Goal: Task Accomplishment & Management: Complete application form

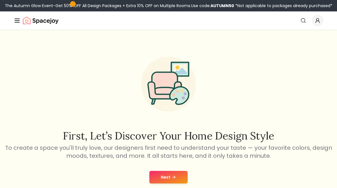
click at [172, 179] on icon at bounding box center [174, 177] width 5 height 5
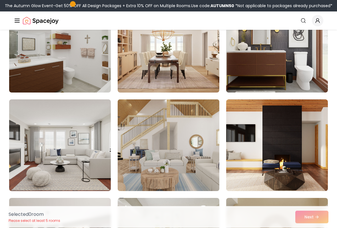
scroll to position [175, 0]
click at [201, 145] on img at bounding box center [168, 145] width 107 height 96
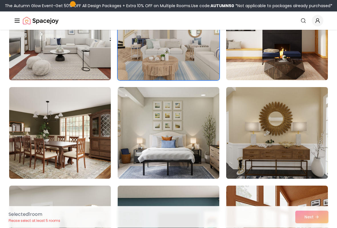
scroll to position [286, 0]
click at [290, 135] on img at bounding box center [277, 133] width 107 height 96
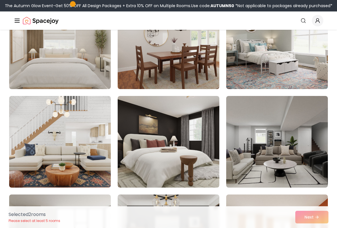
scroll to position [689, 0]
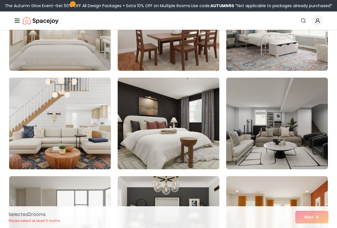
click at [76, 117] on img at bounding box center [60, 123] width 107 height 96
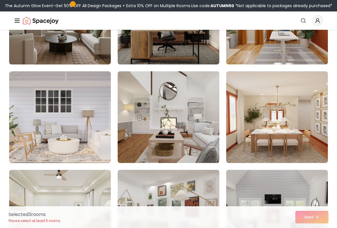
scroll to position [892, 0]
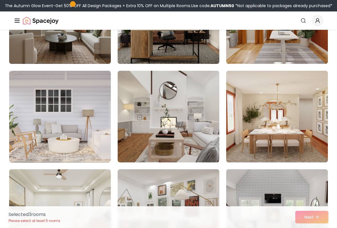
click at [308, 132] on img at bounding box center [277, 116] width 107 height 96
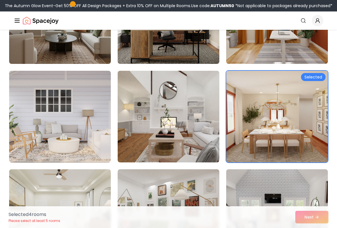
click at [269, 118] on img at bounding box center [277, 116] width 107 height 96
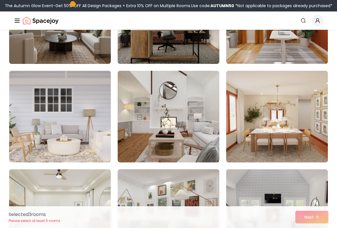
click at [73, 109] on img at bounding box center [60, 116] width 107 height 96
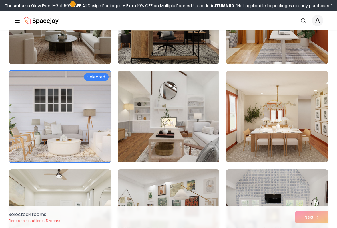
click at [81, 126] on img at bounding box center [60, 116] width 107 height 96
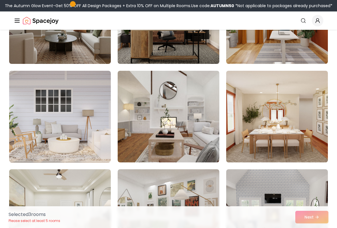
click at [296, 124] on img at bounding box center [277, 116] width 107 height 96
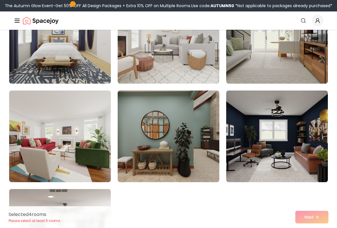
scroll to position [1206, 0]
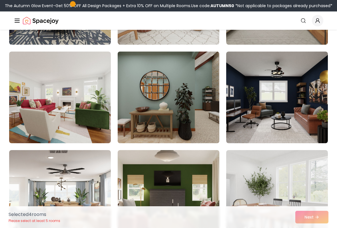
click at [171, 108] on img at bounding box center [168, 97] width 107 height 96
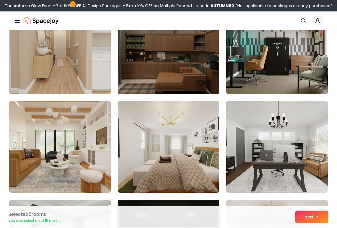
scroll to position [1551, 0]
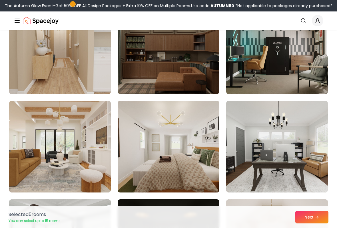
click at [74, 68] on img at bounding box center [60, 48] width 107 height 96
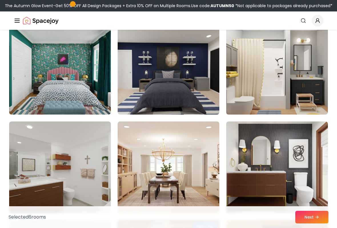
scroll to position [0, 0]
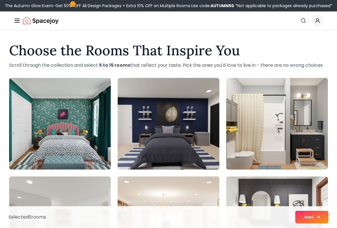
click at [317, 188] on icon at bounding box center [318, 216] width 5 height 5
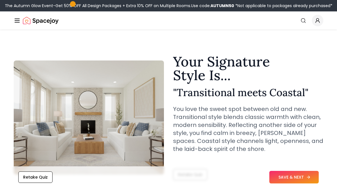
click at [298, 177] on button "SAVE & NEXT" at bounding box center [294, 177] width 49 height 13
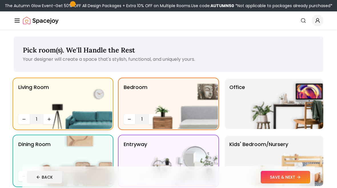
click at [94, 106] on img at bounding box center [75, 104] width 73 height 50
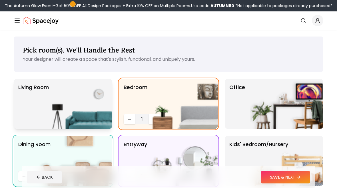
click at [87, 110] on img at bounding box center [75, 104] width 73 height 50
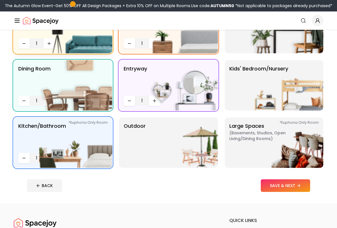
scroll to position [101, 0]
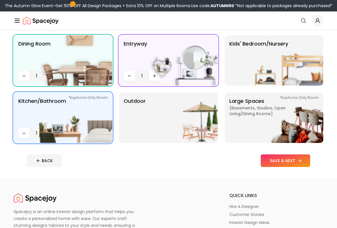
click at [290, 160] on button "SAVE & NEXT" at bounding box center [285, 160] width 49 height 13
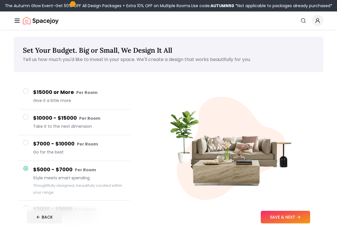
click at [29, 126] on button "$10000 - $15000 Per Room Take it to the next dimension" at bounding box center [74, 122] width 112 height 26
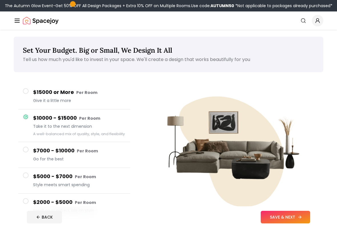
click at [292, 188] on button "SAVE & NEXT" at bounding box center [285, 216] width 49 height 13
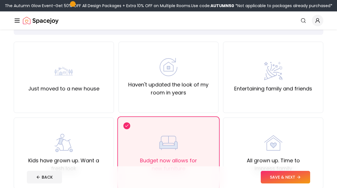
scroll to position [37, 0]
click at [300, 87] on label "Entertaining family and friends" at bounding box center [273, 89] width 78 height 8
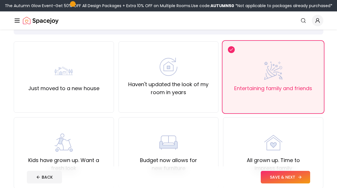
click at [292, 175] on button "SAVE & NEXT" at bounding box center [285, 177] width 49 height 13
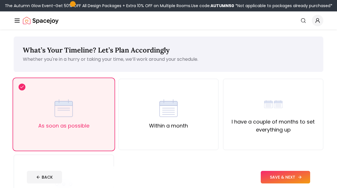
click at [295, 180] on button "SAVE & NEXT" at bounding box center [285, 177] width 49 height 13
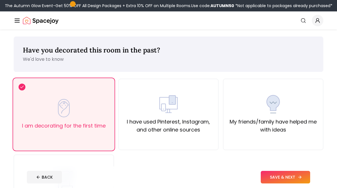
click at [296, 177] on button "SAVE & NEXT" at bounding box center [285, 177] width 49 height 13
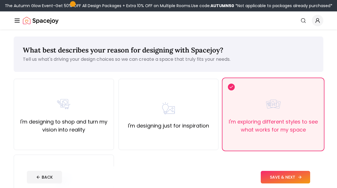
click at [294, 183] on button "SAVE & NEXT" at bounding box center [285, 177] width 49 height 13
